Goal: Navigation & Orientation: Find specific page/section

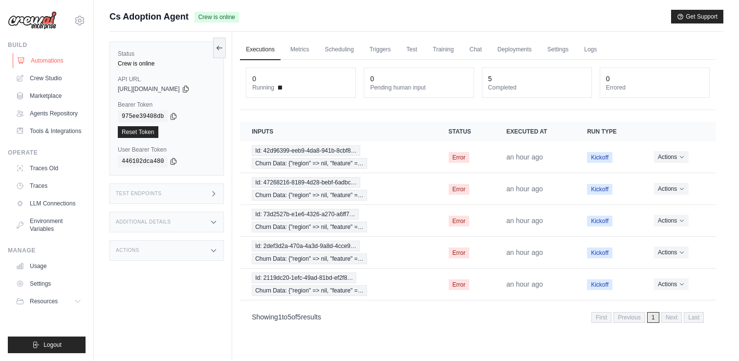
click at [46, 60] on link "Automations" at bounding box center [50, 61] width 74 height 16
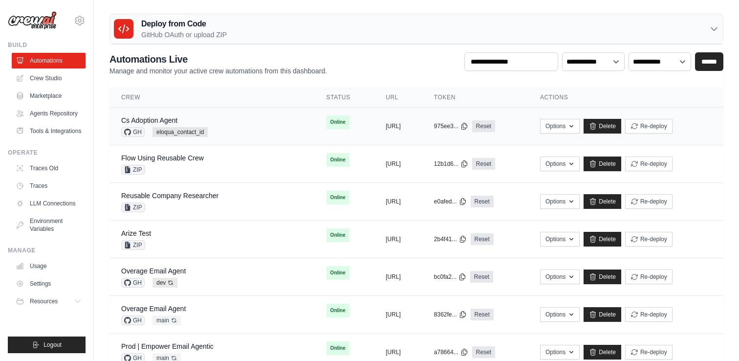
click at [230, 129] on div "Cs Adoption Agent GH eloqua_contact_id" at bounding box center [212, 126] width 182 height 22
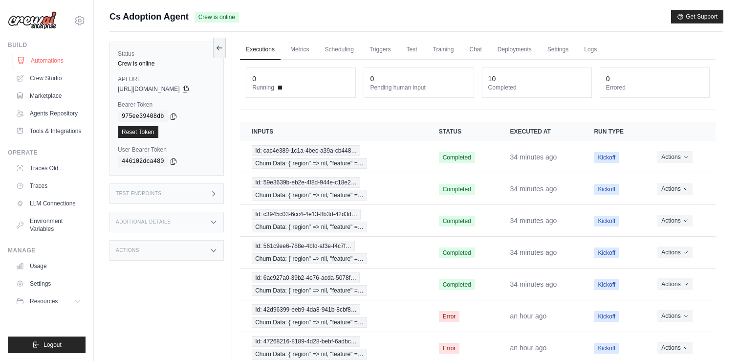
click at [50, 60] on link "Automations" at bounding box center [50, 61] width 74 height 16
